Goal: Obtain resource: Obtain resource

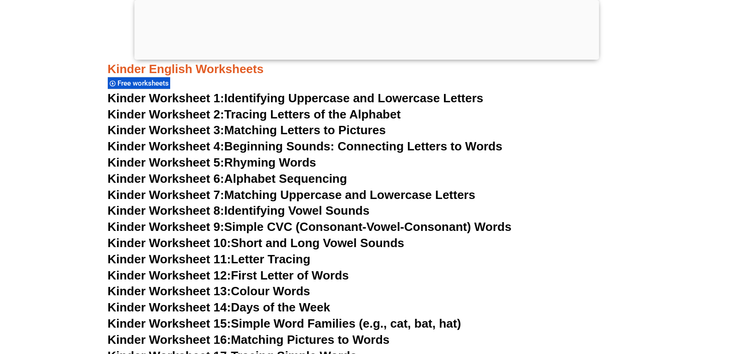
scroll to position [463, 0]
click at [270, 162] on link "Kinder Worksheet 5: Rhyming Words" at bounding box center [212, 162] width 209 height 14
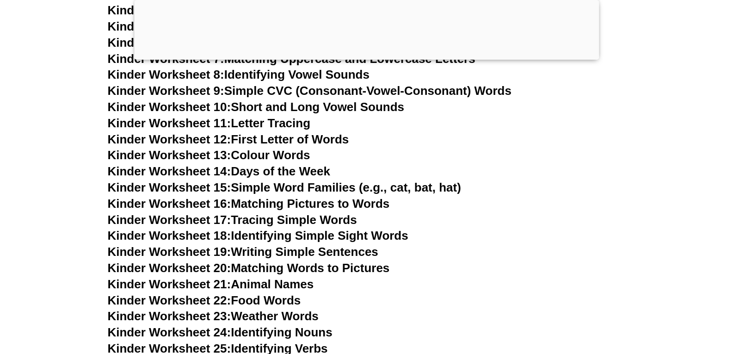
scroll to position [602, 0]
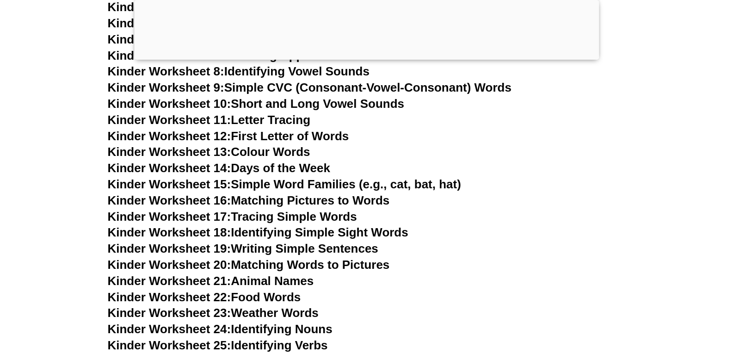
click at [274, 167] on link "Kinder Worksheet 14: Days of the Week" at bounding box center [219, 168] width 223 height 14
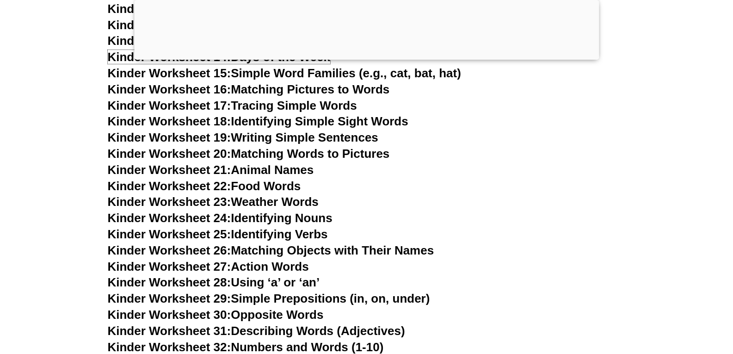
scroll to position [740, 0]
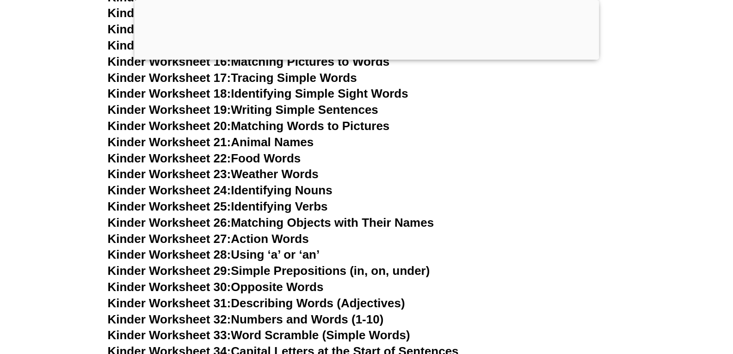
click at [248, 173] on link "Kinder Worksheet 23: Weather Words" at bounding box center [213, 174] width 211 height 14
click at [270, 234] on link "Kinder Worksheet 27: Action Words" at bounding box center [208, 239] width 201 height 14
click at [269, 283] on link "Kinder Worksheet 30: Opposite Words" at bounding box center [216, 287] width 216 height 14
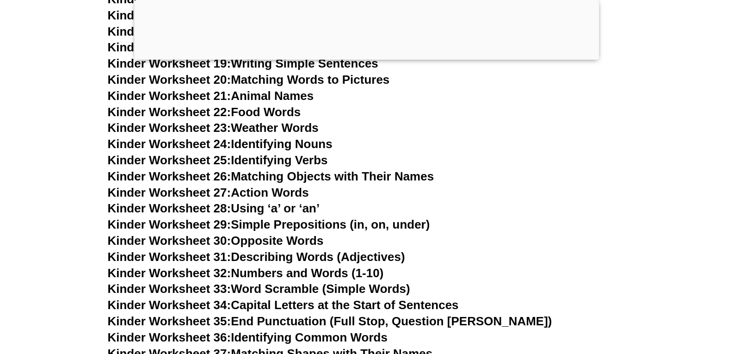
click at [256, 268] on link "Kinder Worksheet 32: Numbers and Words (1-10)" at bounding box center [246, 273] width 276 height 14
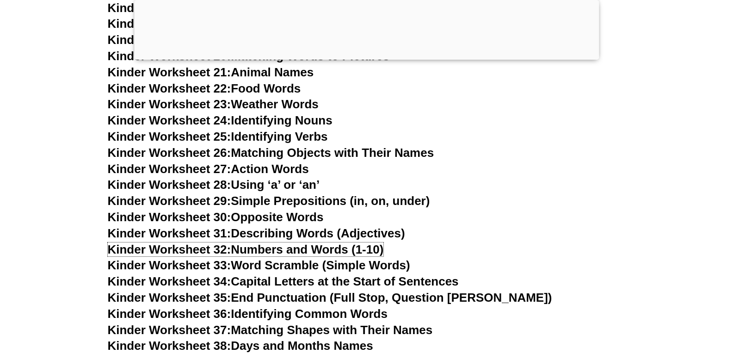
scroll to position [833, 0]
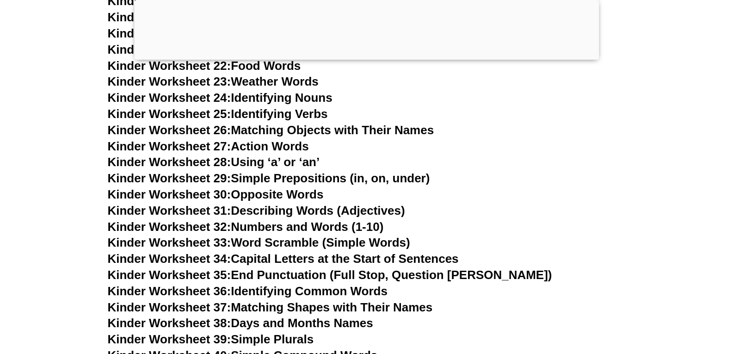
click at [265, 277] on link "Kinder Worksheet 35: End Punctuation (Full Stop, Question [PERSON_NAME])" at bounding box center [330, 275] width 445 height 14
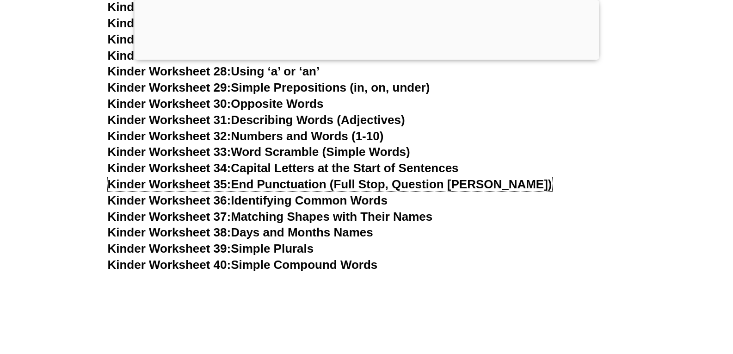
scroll to position [925, 0]
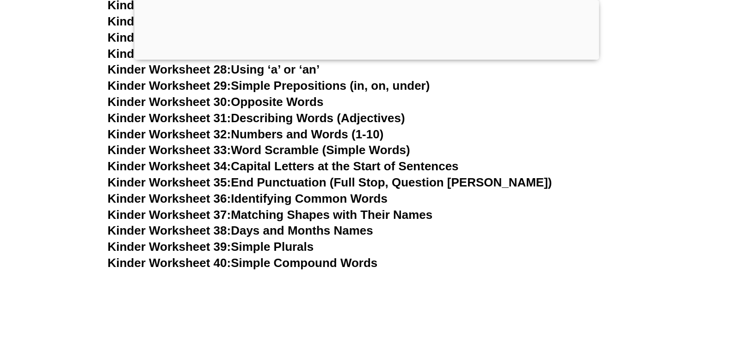
click at [272, 232] on link "Kinder Worksheet 38: Days and Months Names" at bounding box center [241, 230] width 266 height 14
click at [290, 261] on link "Kinder Worksheet 40: Simple Compound Words" at bounding box center [243, 263] width 270 height 14
click at [317, 217] on link "Kinder Worksheet 37: Matching Shapes with Their Names" at bounding box center [270, 215] width 325 height 14
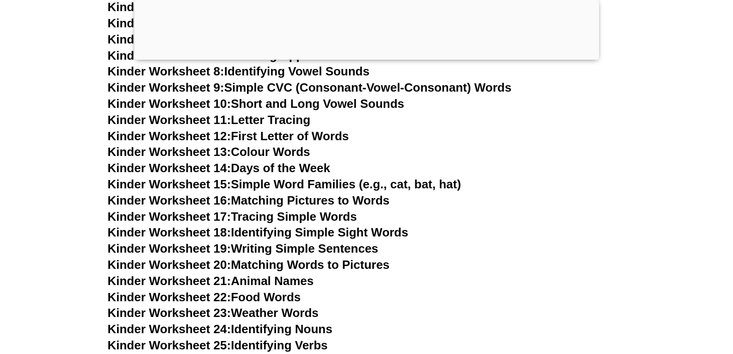
scroll to position [648, 0]
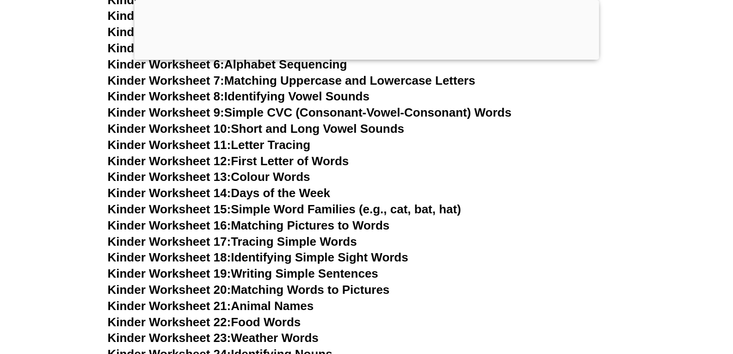
click at [313, 125] on link "Kinder Worksheet 10: Short and Long Vowel Sounds" at bounding box center [256, 129] width 297 height 14
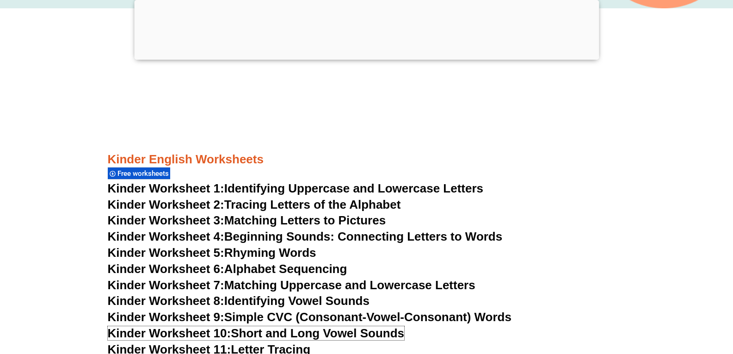
scroll to position [463, 0]
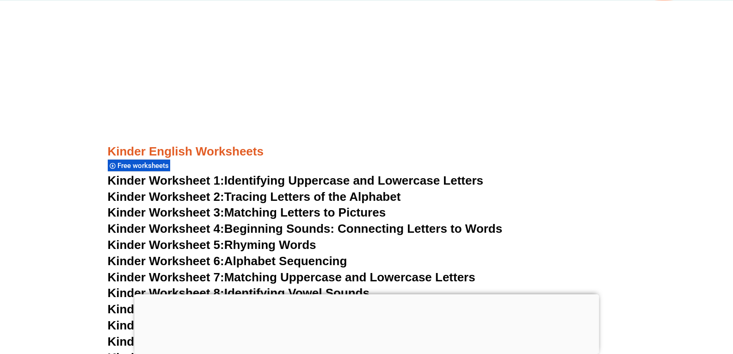
scroll to position [370, 0]
